Goal: Find specific page/section: Find specific page/section

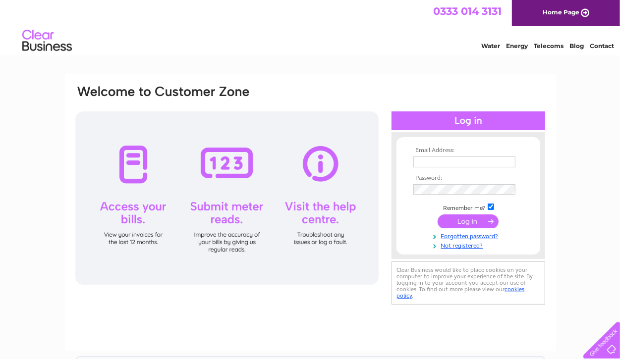
type input "beckyhall@bramleyosteopaths.com"
click at [453, 220] on input "submit" at bounding box center [467, 221] width 61 height 14
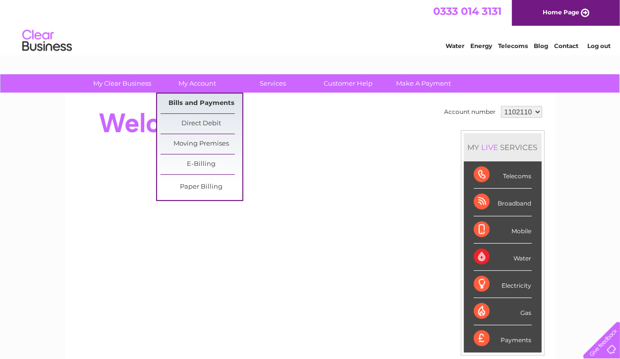
click at [205, 100] on link "Bills and Payments" at bounding box center [202, 104] width 82 height 20
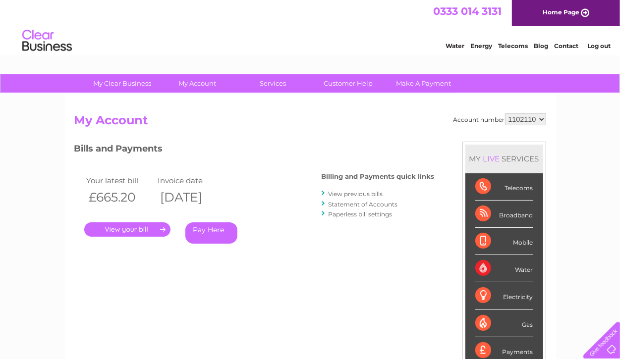
click at [362, 203] on link "Statement of Accounts" at bounding box center [362, 204] width 69 height 7
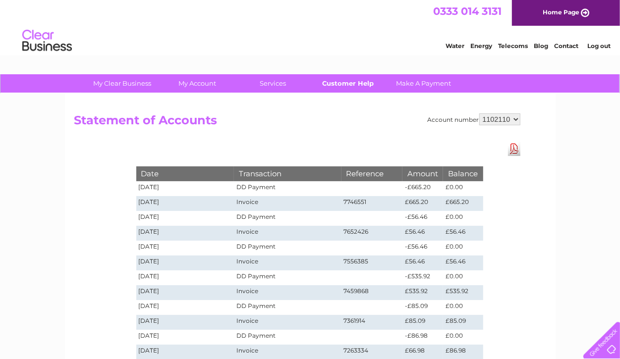
click at [352, 85] on link "Customer Help" at bounding box center [348, 83] width 82 height 18
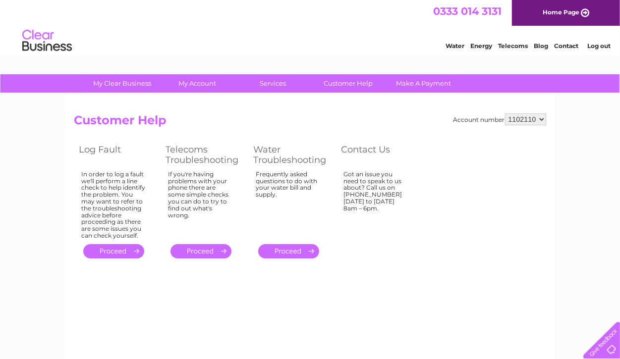
click at [565, 45] on link "Contact" at bounding box center [566, 45] width 24 height 7
